Goal: Information Seeking & Learning: Find specific fact

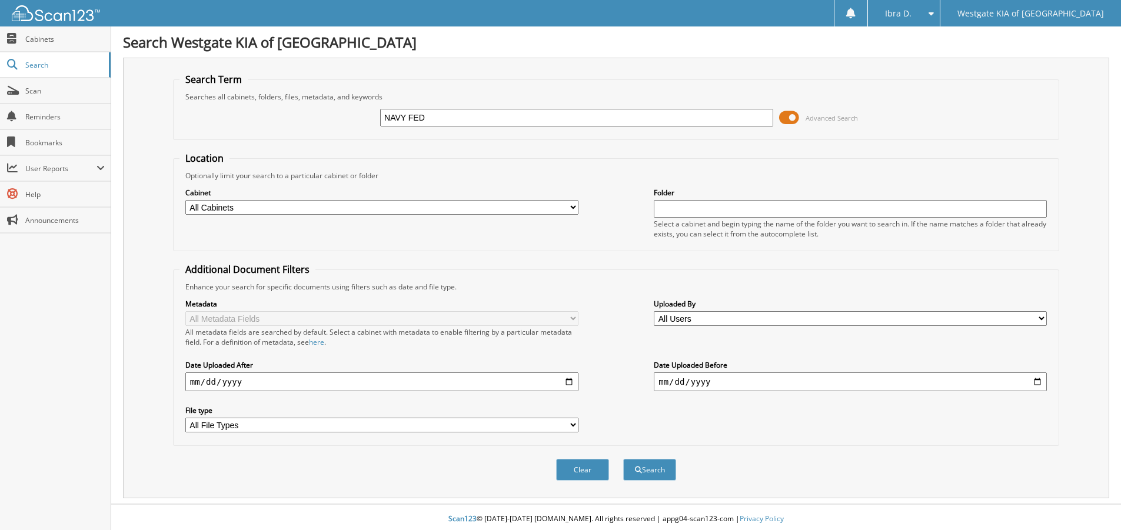
type input "NAVY FED"
click at [623, 459] on button "Search" at bounding box center [649, 470] width 53 height 22
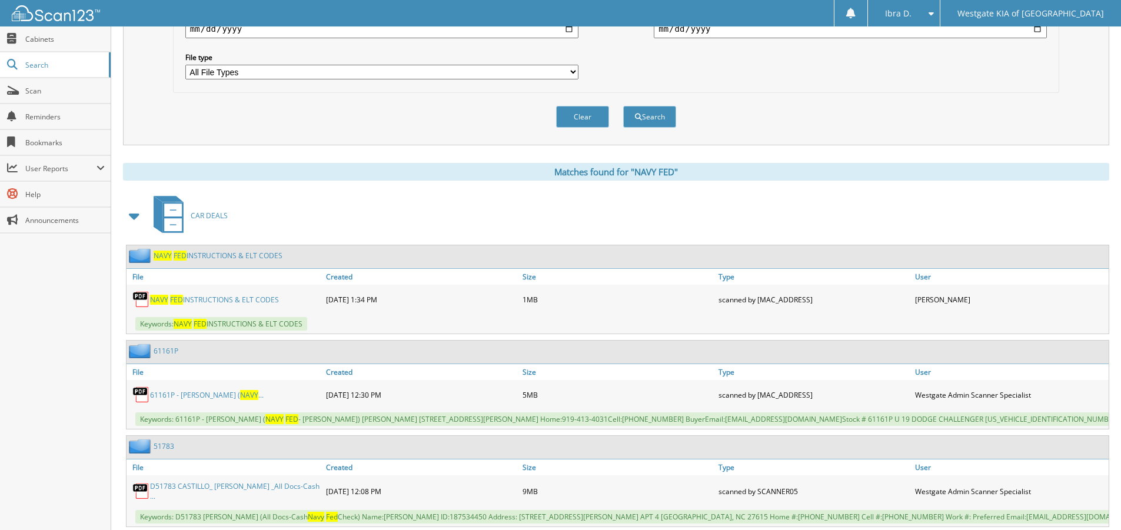
click at [232, 300] on link "NAVY FED INSTRUCTIONS & ELT CODES" at bounding box center [214, 300] width 129 height 10
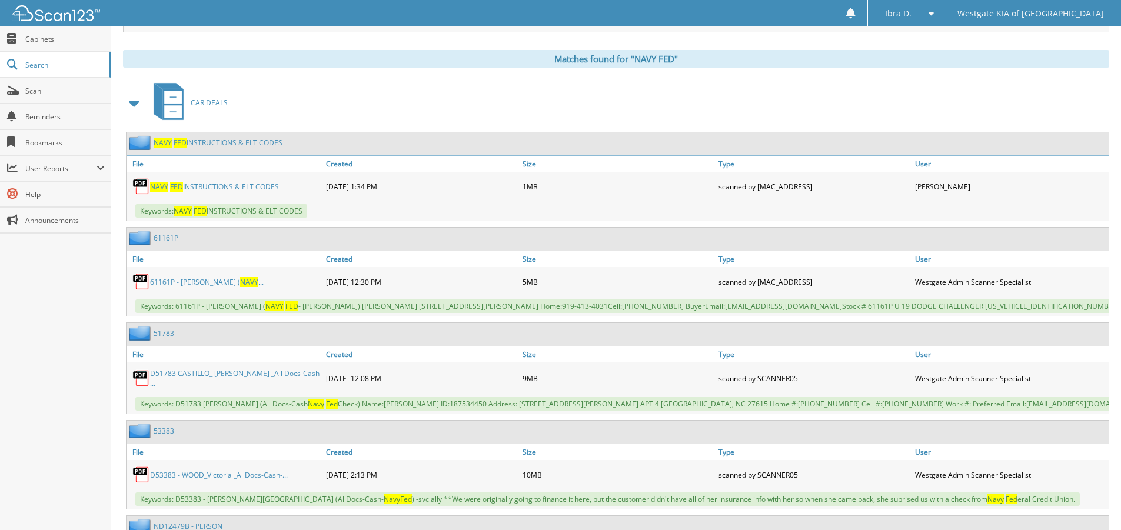
scroll to position [471, 0]
